Goal: Transaction & Acquisition: Purchase product/service

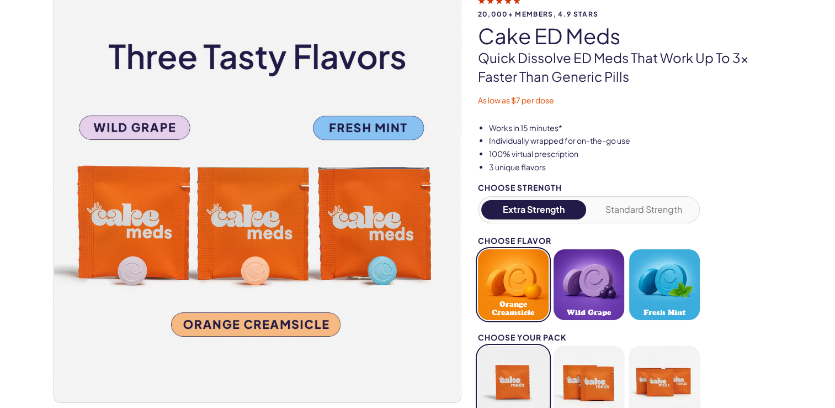
scroll to position [71, 0]
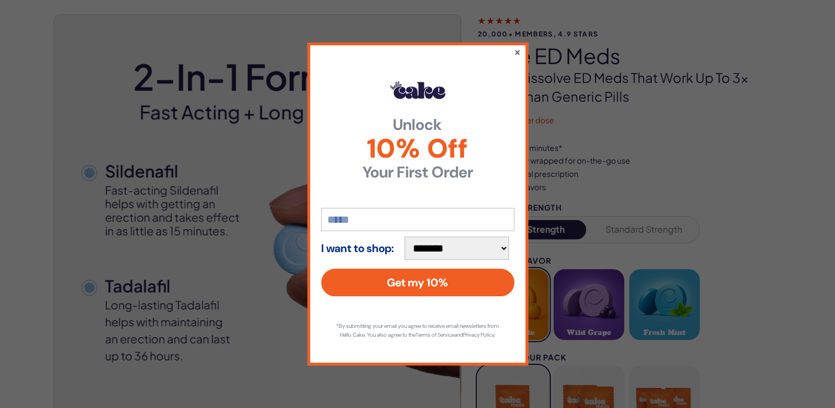
click at [516, 49] on button "×" at bounding box center [517, 51] width 7 height 13
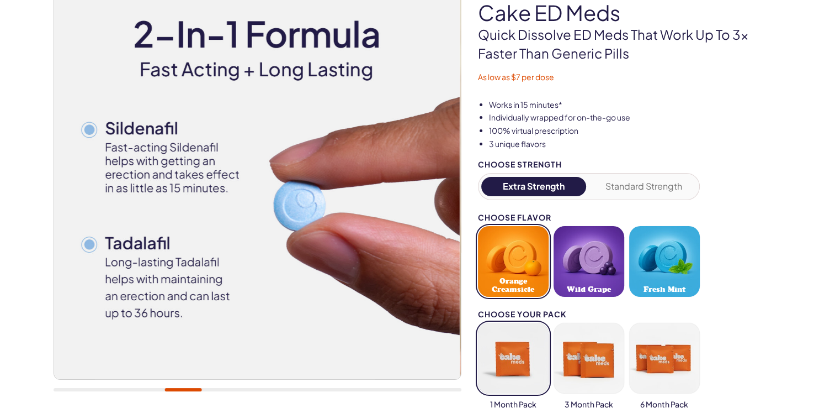
scroll to position [181, 0]
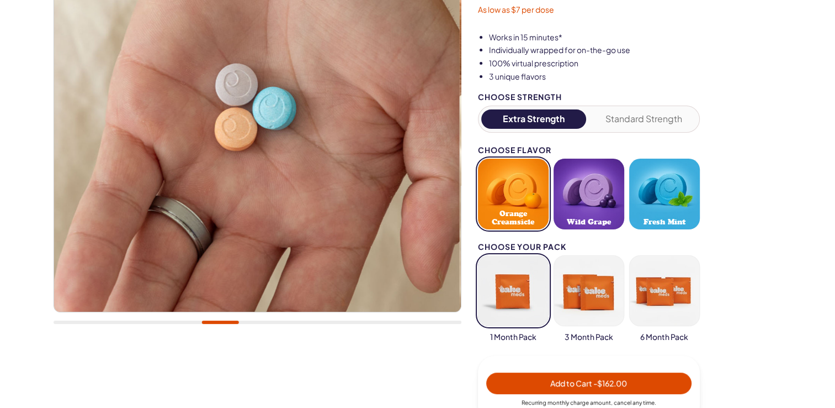
click at [542, 115] on button "Extra Strength" at bounding box center [534, 118] width 105 height 19
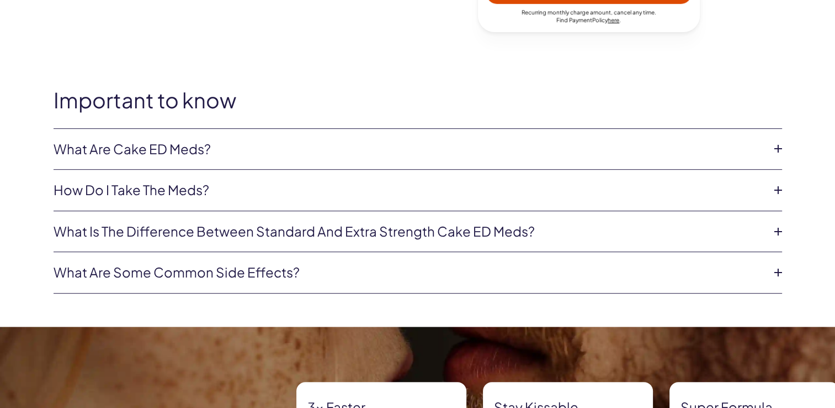
scroll to position [568, 0]
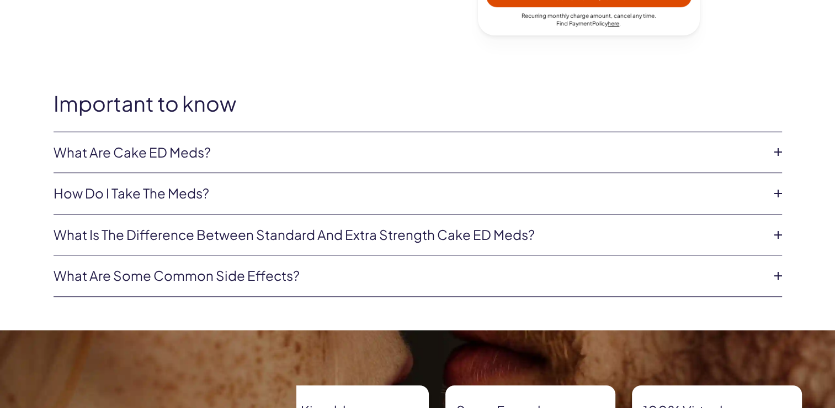
click at [777, 151] on icon at bounding box center [778, 152] width 17 height 17
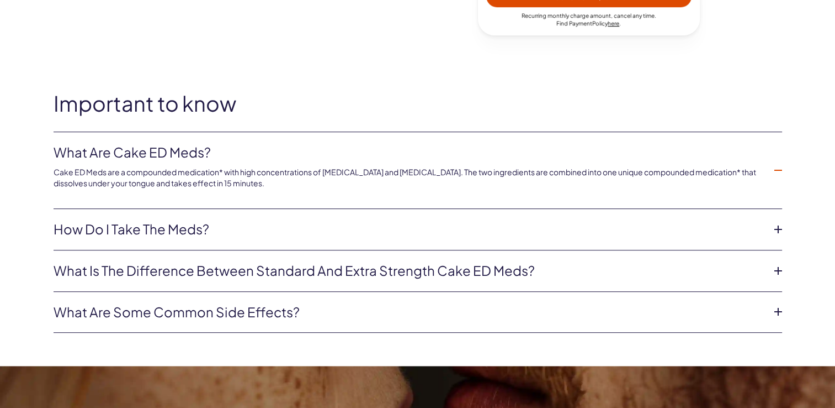
click at [777, 268] on icon at bounding box center [778, 270] width 17 height 17
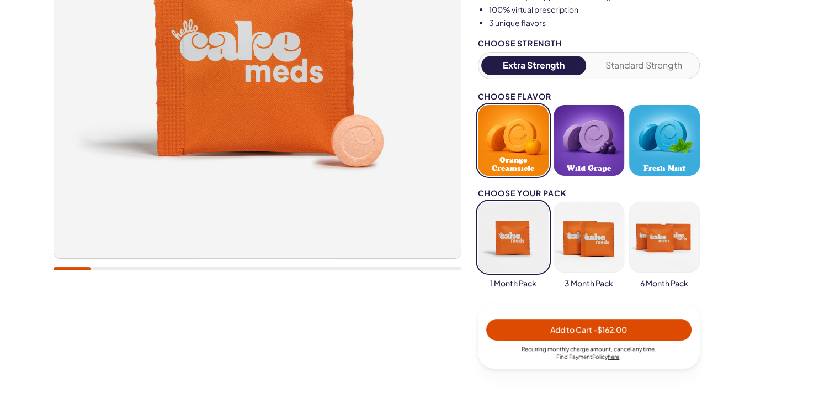
scroll to position [236, 0]
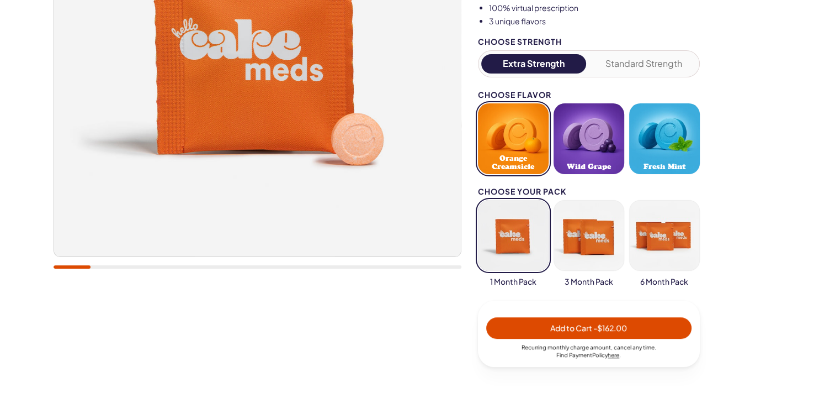
click at [568, 149] on button "Wild Grape" at bounding box center [589, 138] width 71 height 71
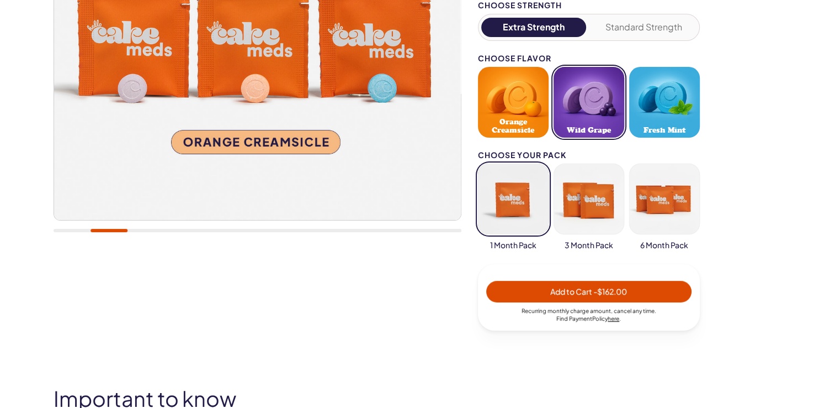
scroll to position [292, 0]
